Goal: Find contact information: Obtain details needed to contact an individual or organization

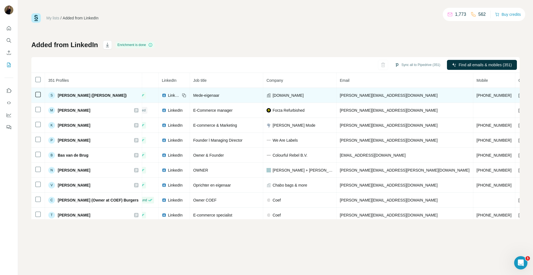
scroll to position [0, 24]
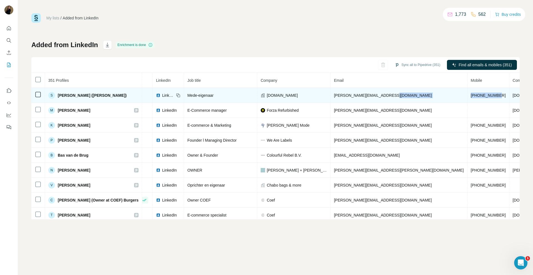
drag, startPoint x: 407, startPoint y: 95, endPoint x: 373, endPoint y: 97, distance: 34.7
click at [373, 97] on tr "S Sierk (van Lingen) Found LinkedIn Mede-eigenaar NoBoringSuitcases.com sierk@n…" at bounding box center [328, 95] width 640 height 15
copy tr "+31882400039"
drag, startPoint x: 377, startPoint y: 98, endPoint x: 374, endPoint y: 98, distance: 3.6
click at [467, 98] on td "+31882400039" at bounding box center [488, 95] width 42 height 15
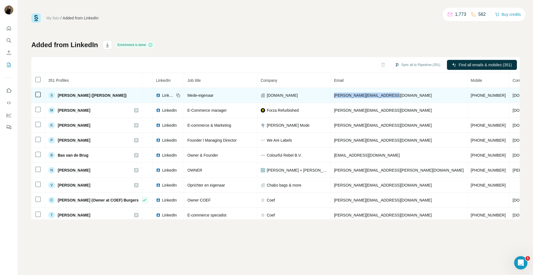
drag, startPoint x: 370, startPoint y: 95, endPoint x: 311, endPoint y: 95, distance: 59.1
click at [330, 95] on td "sierk@noboringsuitcases.com" at bounding box center [398, 95] width 137 height 15
copy span "sierk@noboringsuitcases.com"
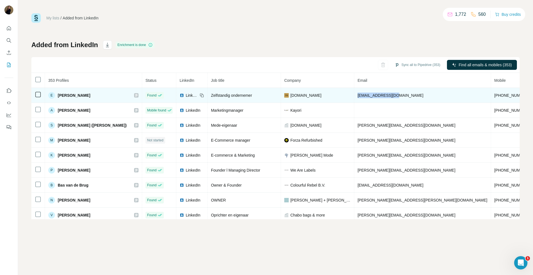
drag, startPoint x: 372, startPoint y: 95, endPoint x: 332, endPoint y: 97, distance: 39.5
click at [354, 97] on td "eva@interieur05.nl" at bounding box center [422, 95] width 137 height 15
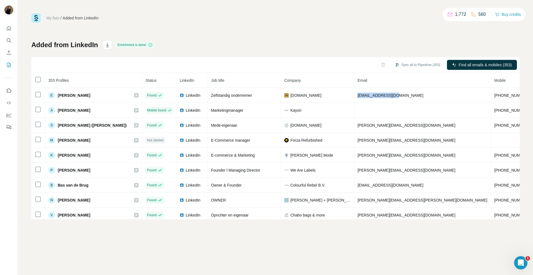
copy span "eva@interieur05.nl"
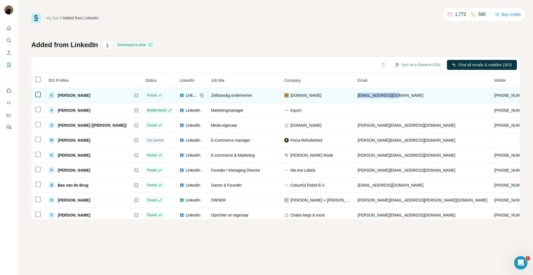
drag, startPoint x: 315, startPoint y: 92, endPoint x: 267, endPoint y: 95, distance: 47.8
click at [284, 95] on div "Vloerkledenloods.nl" at bounding box center [317, 96] width 66 height 6
copy span "Vloerkledenloods.nl"
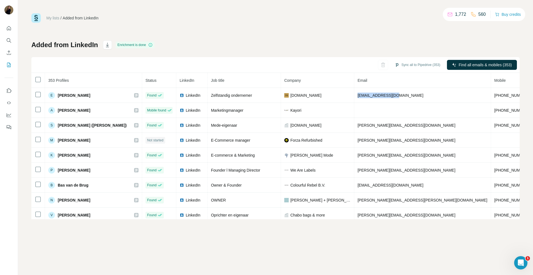
copy span "Vloerkledenloods.nl"
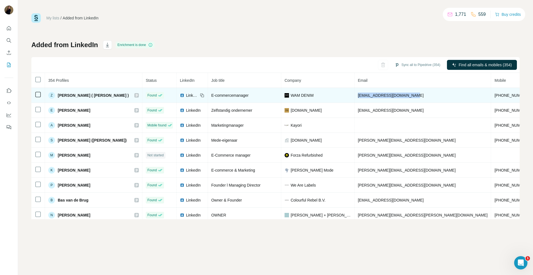
drag, startPoint x: 401, startPoint y: 97, endPoint x: 338, endPoint y: 97, distance: 63.5
click at [354, 97] on td "[EMAIL_ADDRESS][DOMAIN_NAME]" at bounding box center [422, 95] width 137 height 15
copy span "[EMAIL_ADDRESS][DOMAIN_NAME]"
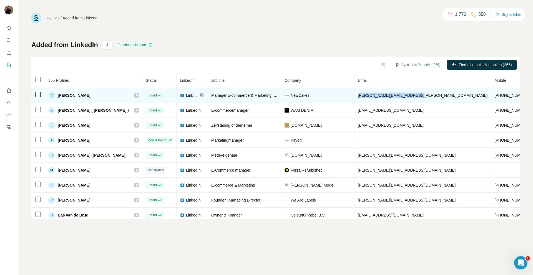
drag, startPoint x: 399, startPoint y: 96, endPoint x: 339, endPoint y: 97, distance: 59.7
click at [354, 97] on td "[PERSON_NAME][EMAIL_ADDRESS][PERSON_NAME][DOMAIN_NAME]" at bounding box center [422, 95] width 137 height 15
copy span "[PERSON_NAME][EMAIL_ADDRESS][PERSON_NAME][DOMAIN_NAME]"
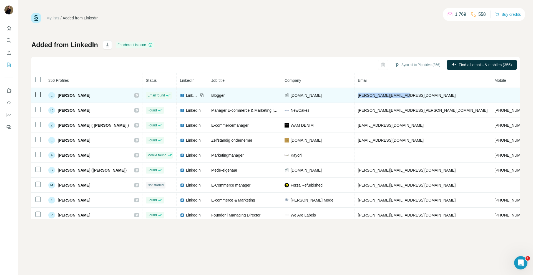
drag, startPoint x: 365, startPoint y: 95, endPoint x: 327, endPoint y: 95, distance: 37.7
click at [328, 95] on tr "L Lawrence T. Email found LinkedIn Blogger ADHDmasker.nl lawrence@adhdmasker.nl…" at bounding box center [335, 95] width 608 height 15
copy tr "[PERSON_NAME][EMAIL_ADDRESS][DOMAIN_NAME]"
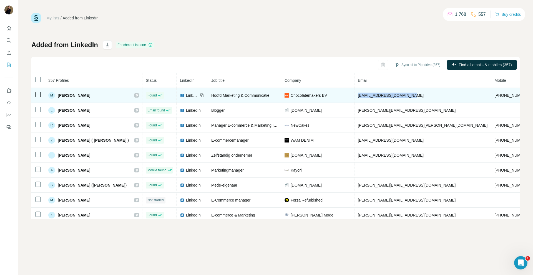
drag, startPoint x: 392, startPoint y: 96, endPoint x: 337, endPoint y: 96, distance: 54.4
click at [354, 96] on td "[EMAIL_ADDRESS][DOMAIN_NAME]" at bounding box center [422, 95] width 137 height 15
copy span "[EMAIL_ADDRESS][DOMAIN_NAME]"
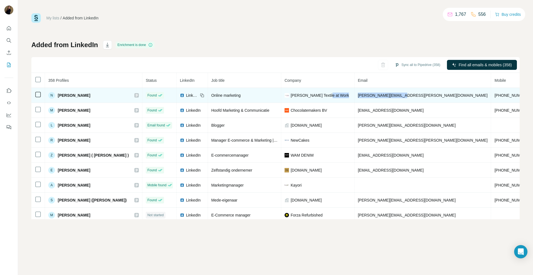
drag, startPoint x: 388, startPoint y: 93, endPoint x: 332, endPoint y: 97, distance: 56.5
click at [333, 97] on tr "N Nina van Eden Found LinkedIn Online marketing Dena Textile at Work nina@dena-…" at bounding box center [351, 95] width 640 height 15
copy tr "[PERSON_NAME][EMAIL_ADDRESS][PERSON_NAME][DOMAIN_NAME]"
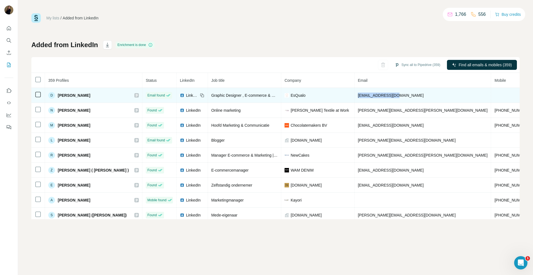
drag, startPoint x: 373, startPoint y: 95, endPoint x: 337, endPoint y: 96, distance: 35.8
click at [354, 96] on td "[EMAIL_ADDRESS][DOMAIN_NAME]" at bounding box center [422, 95] width 137 height 15
copy span "[EMAIL_ADDRESS][DOMAIN_NAME]"
